Goal: Find specific page/section: Find specific page/section

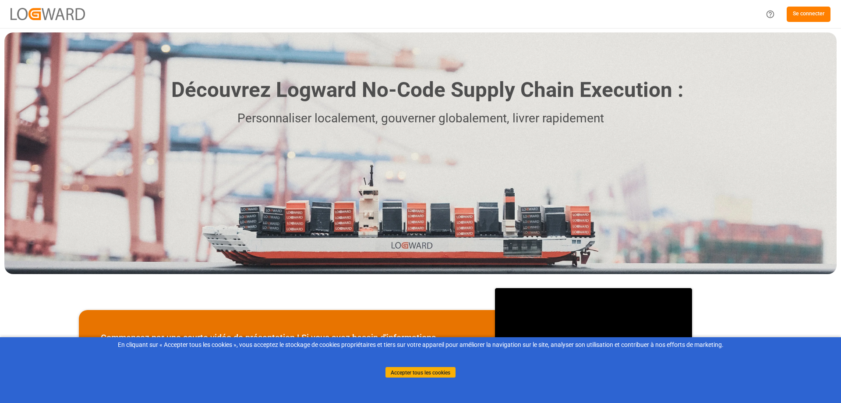
click at [822, 15] on font "Se connecter" at bounding box center [809, 14] width 32 height 6
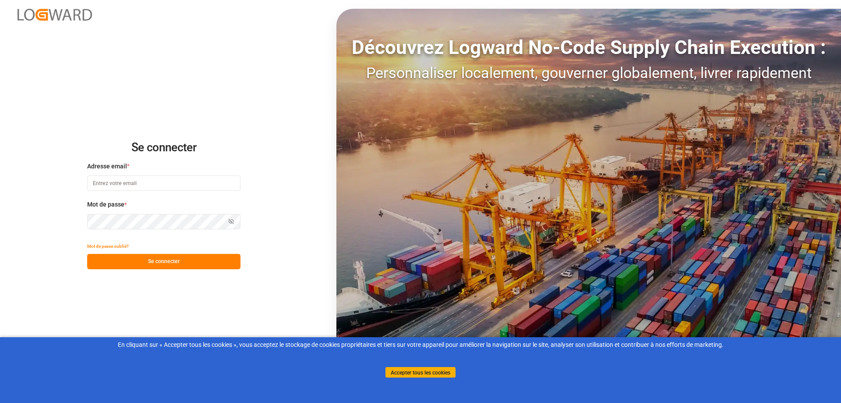
type input "melitta.dlog@delisle-sa.com"
click at [186, 263] on button "Se connecter" at bounding box center [163, 261] width 153 height 15
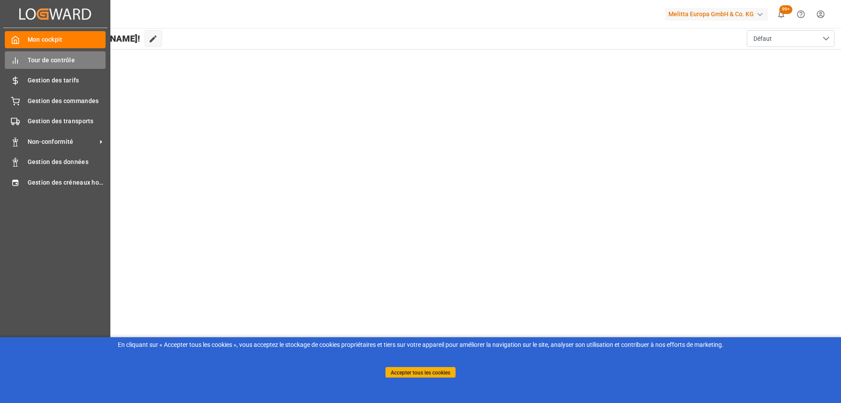
click at [19, 62] on icon at bounding box center [15, 60] width 9 height 9
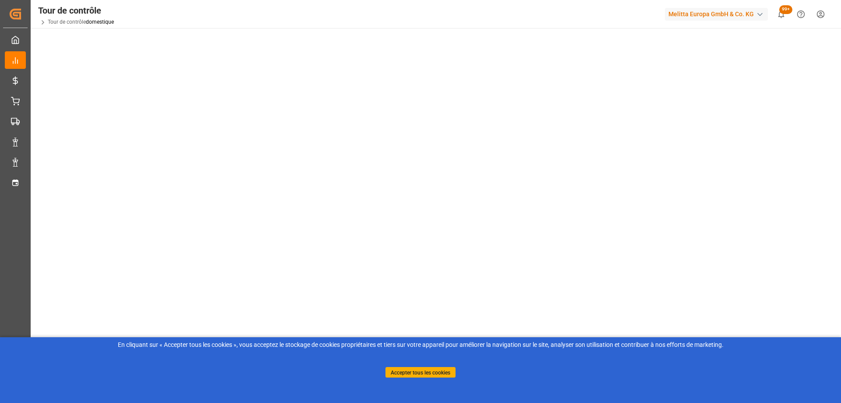
scroll to position [127, 0]
